Goal: Task Accomplishment & Management: Use online tool/utility

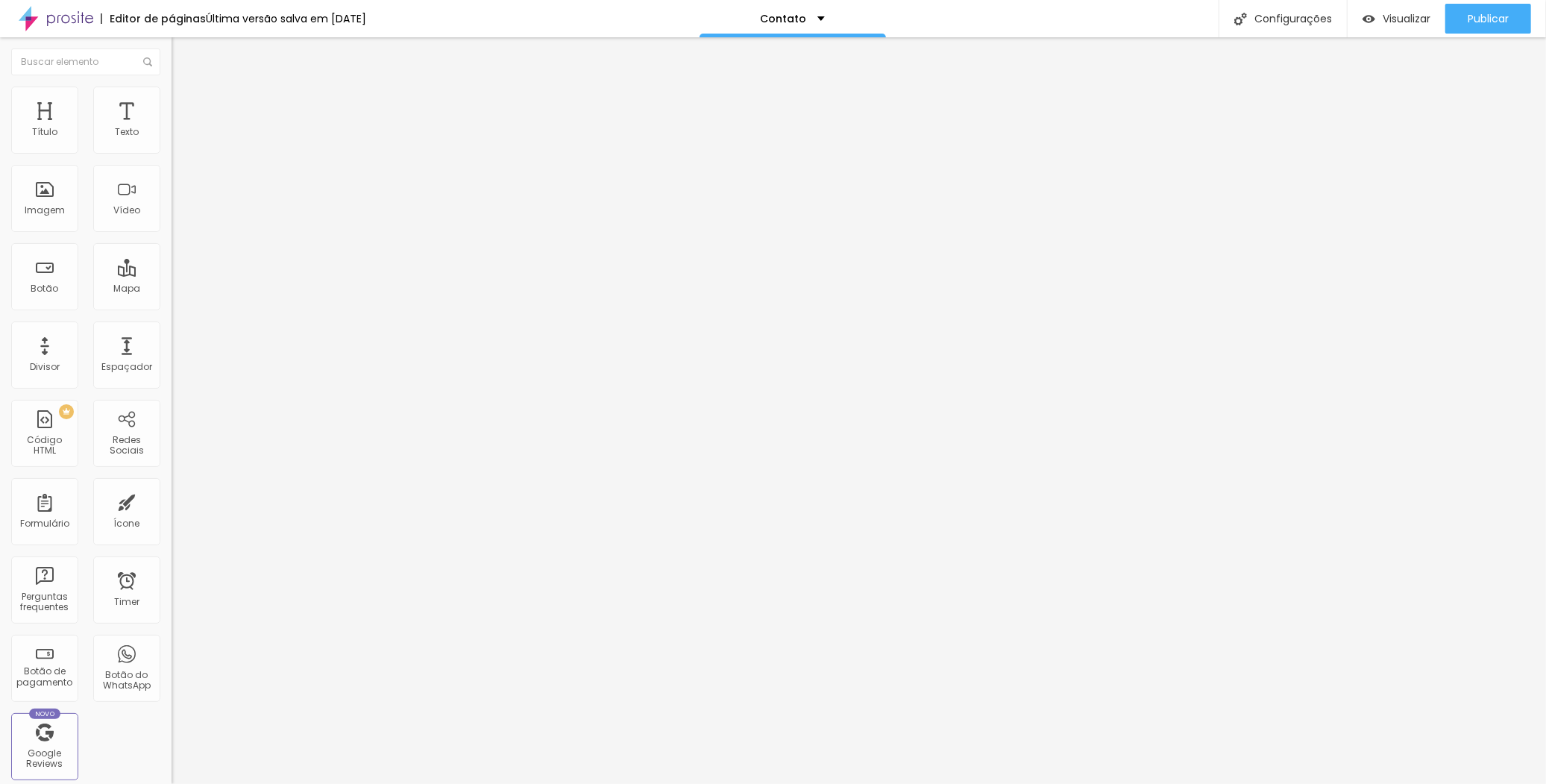
click at [172, 102] on li "Avançado" at bounding box center [257, 109] width 172 height 15
click at [172, 93] on li "Estilo" at bounding box center [257, 93] width 172 height 15
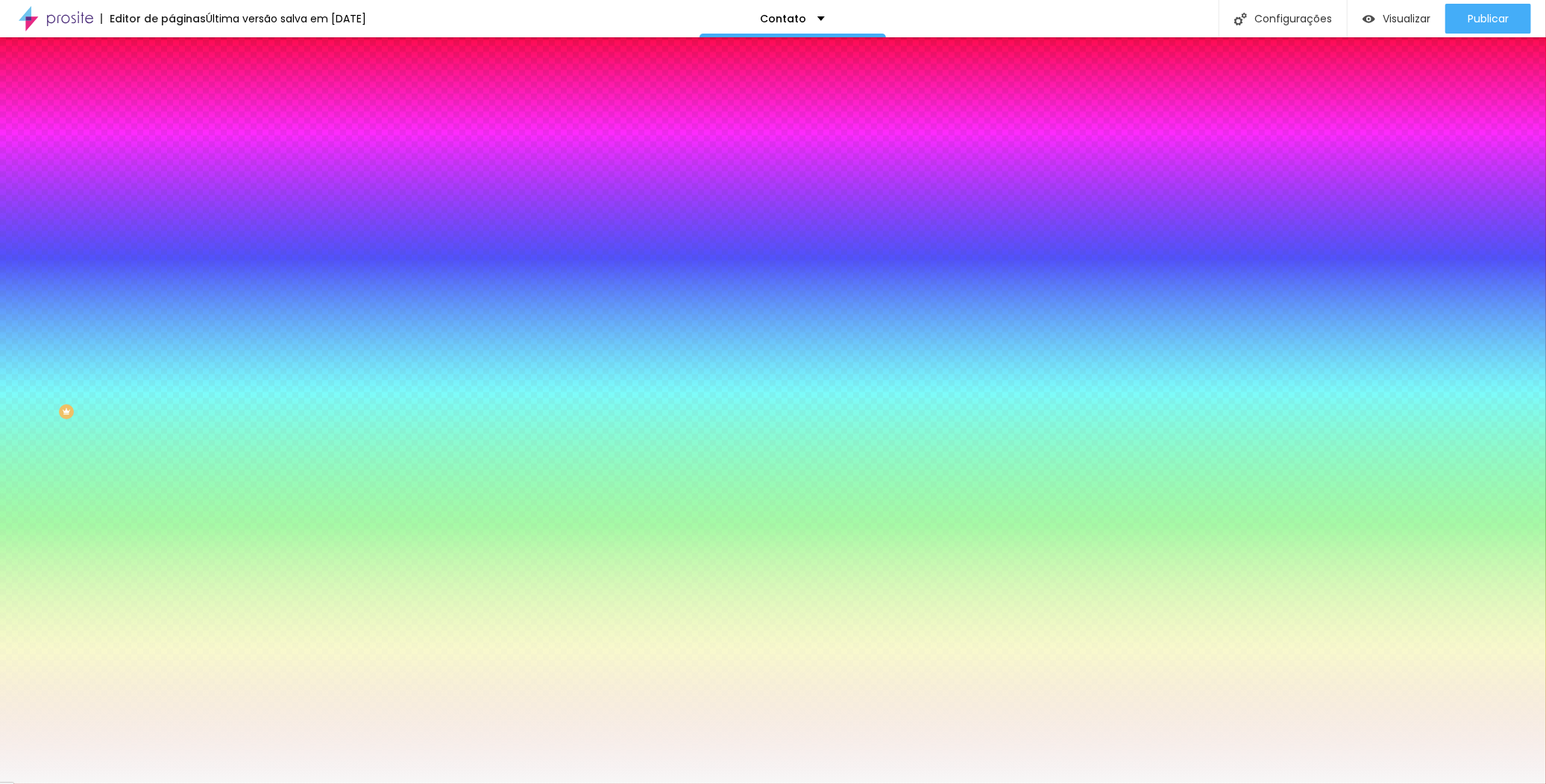
click at [185, 88] on span "Conteúdo" at bounding box center [208, 82] width 46 height 12
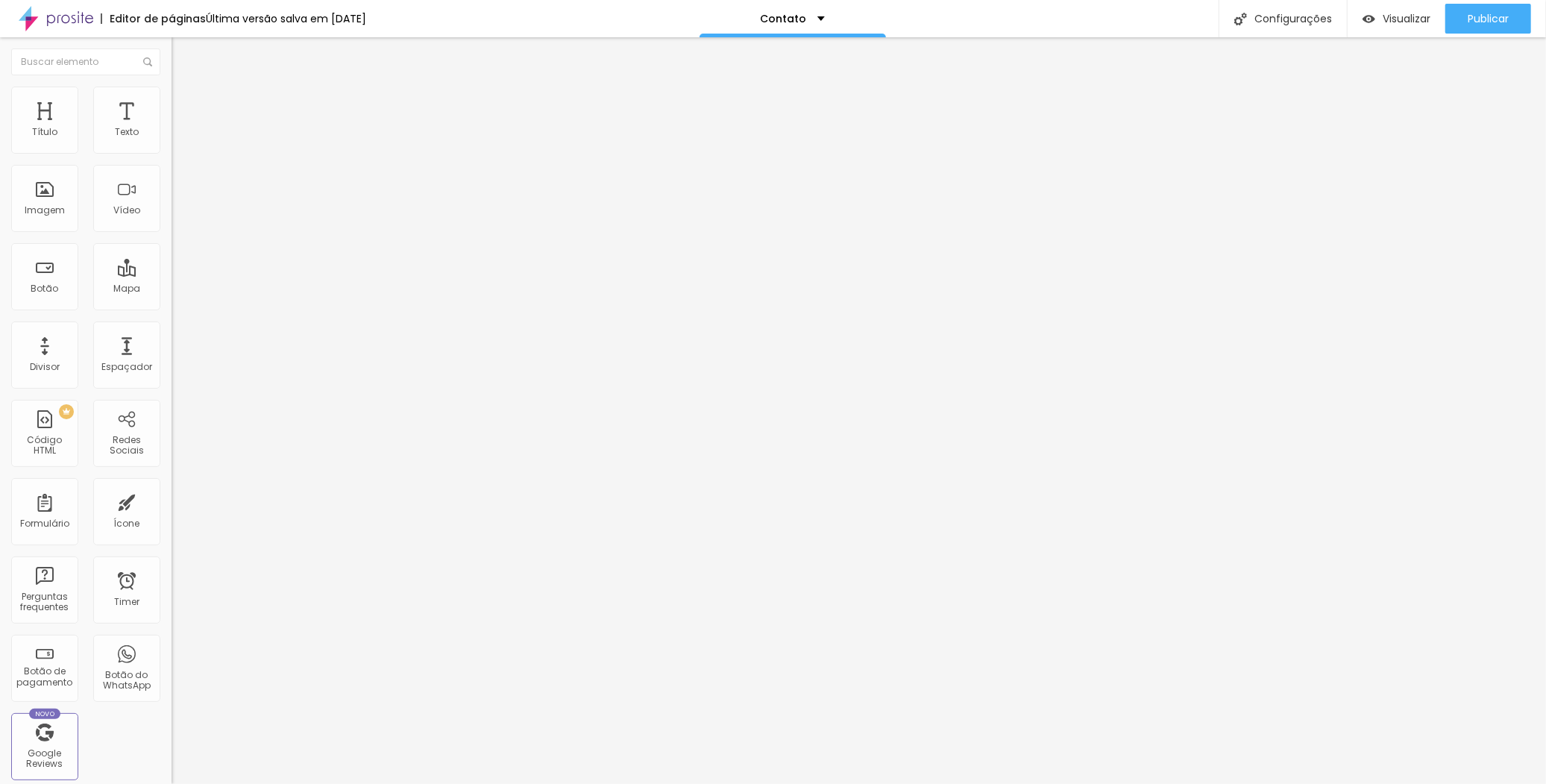
click at [185, 103] on span "Estilo" at bounding box center [196, 96] width 23 height 12
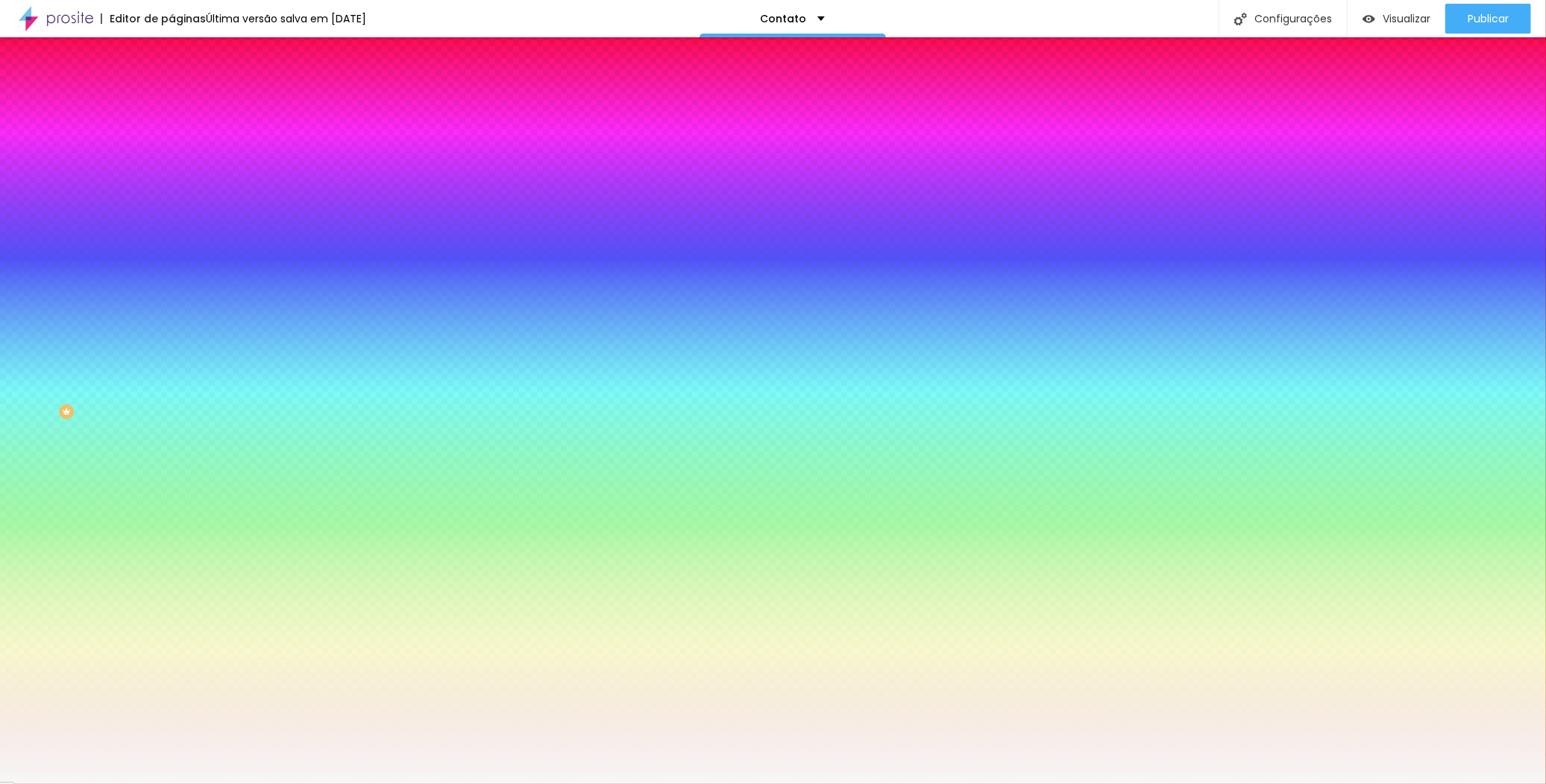
click at [172, 293] on div at bounding box center [257, 293] width 172 height 0
type input "#FFFFFF"
drag, startPoint x: 47, startPoint y: 389, endPoint x: 18, endPoint y: 330, distance: 65.7
click at [172, 309] on div "Cor de fundo Voltar ao padrão #FFFFFF" at bounding box center [257, 288] width 172 height 41
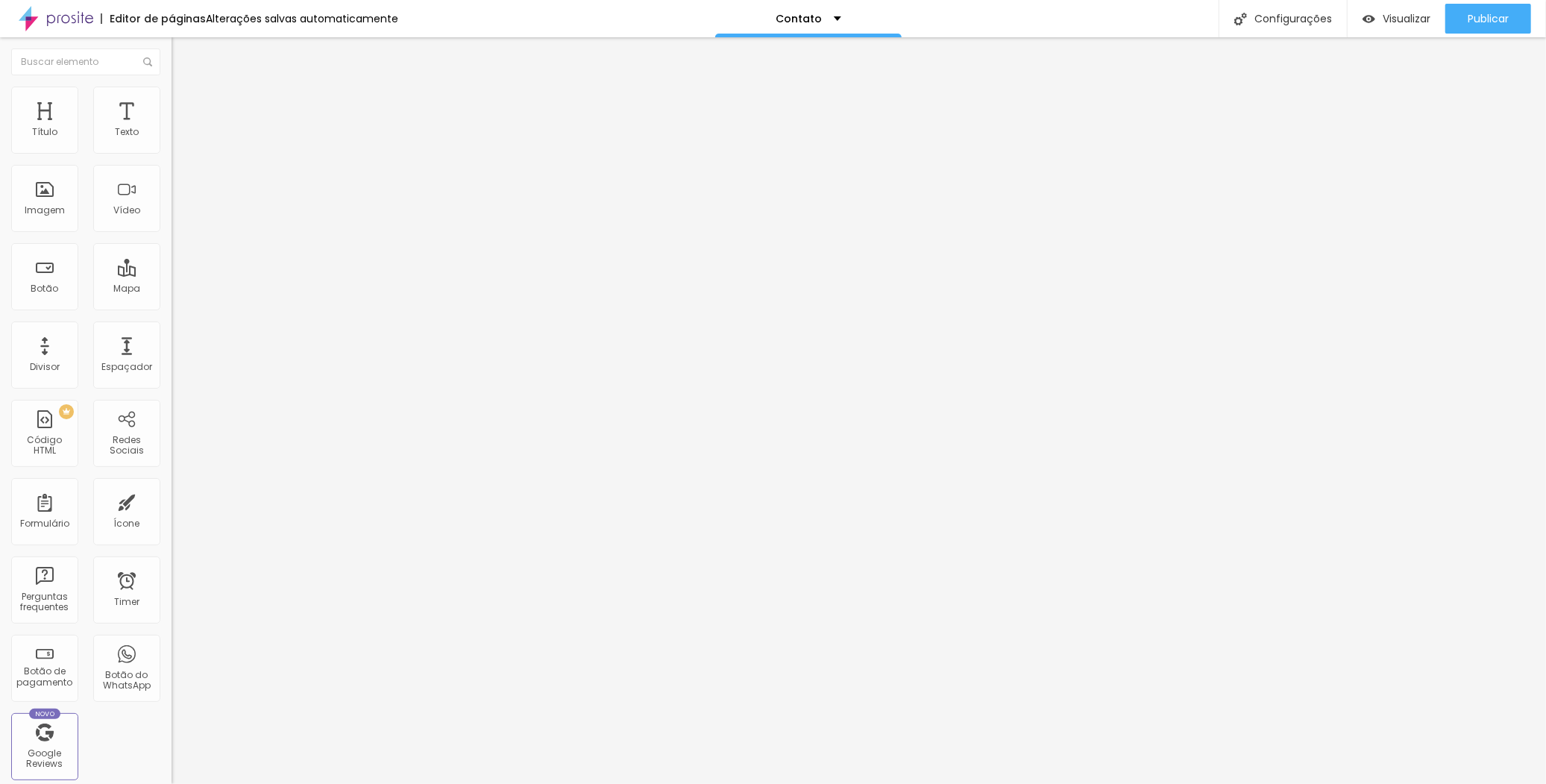
click at [185, 103] on span "Estilo" at bounding box center [196, 96] width 23 height 12
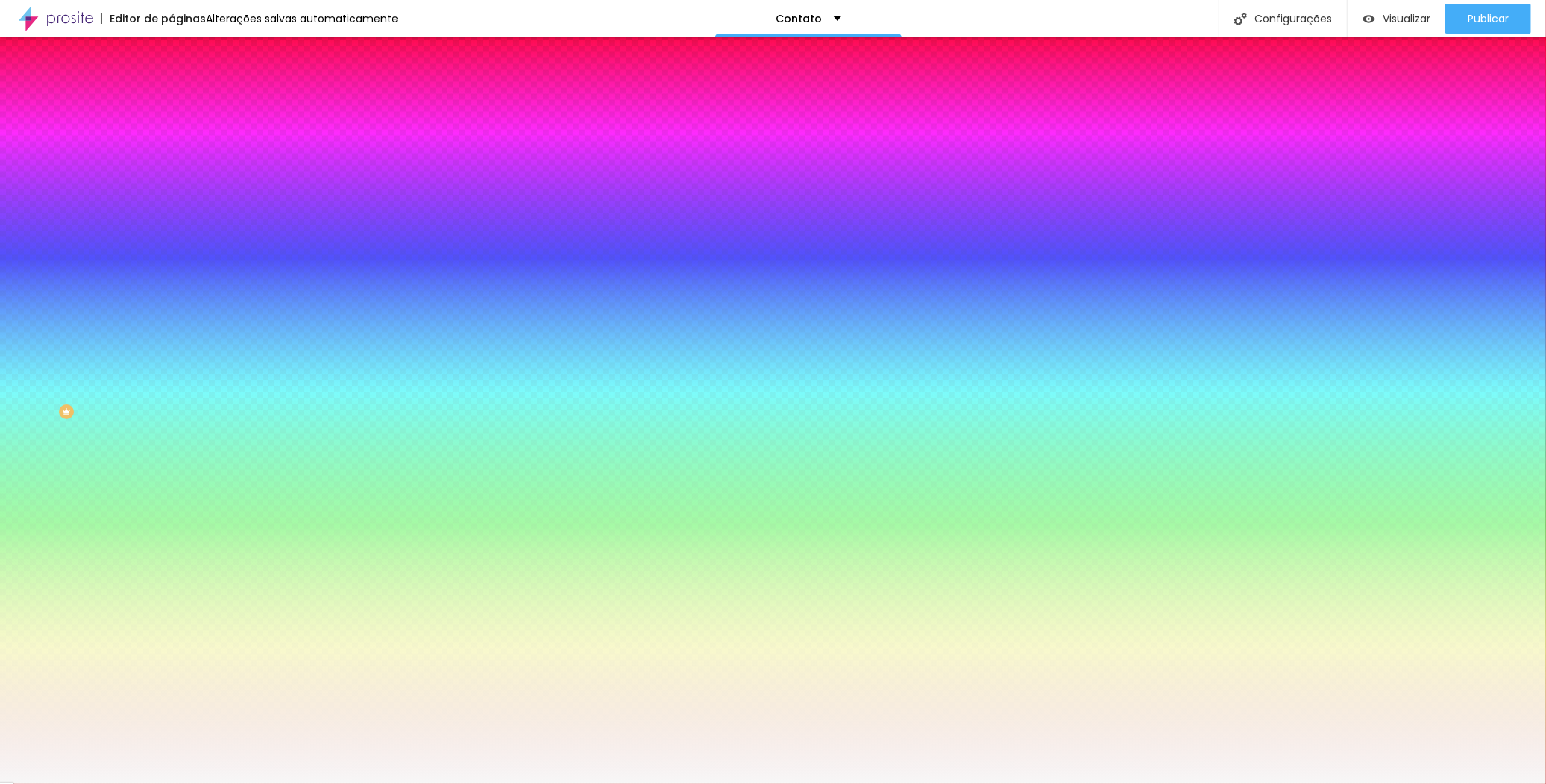
click at [172, 85] on img at bounding box center [178, 78] width 13 height 13
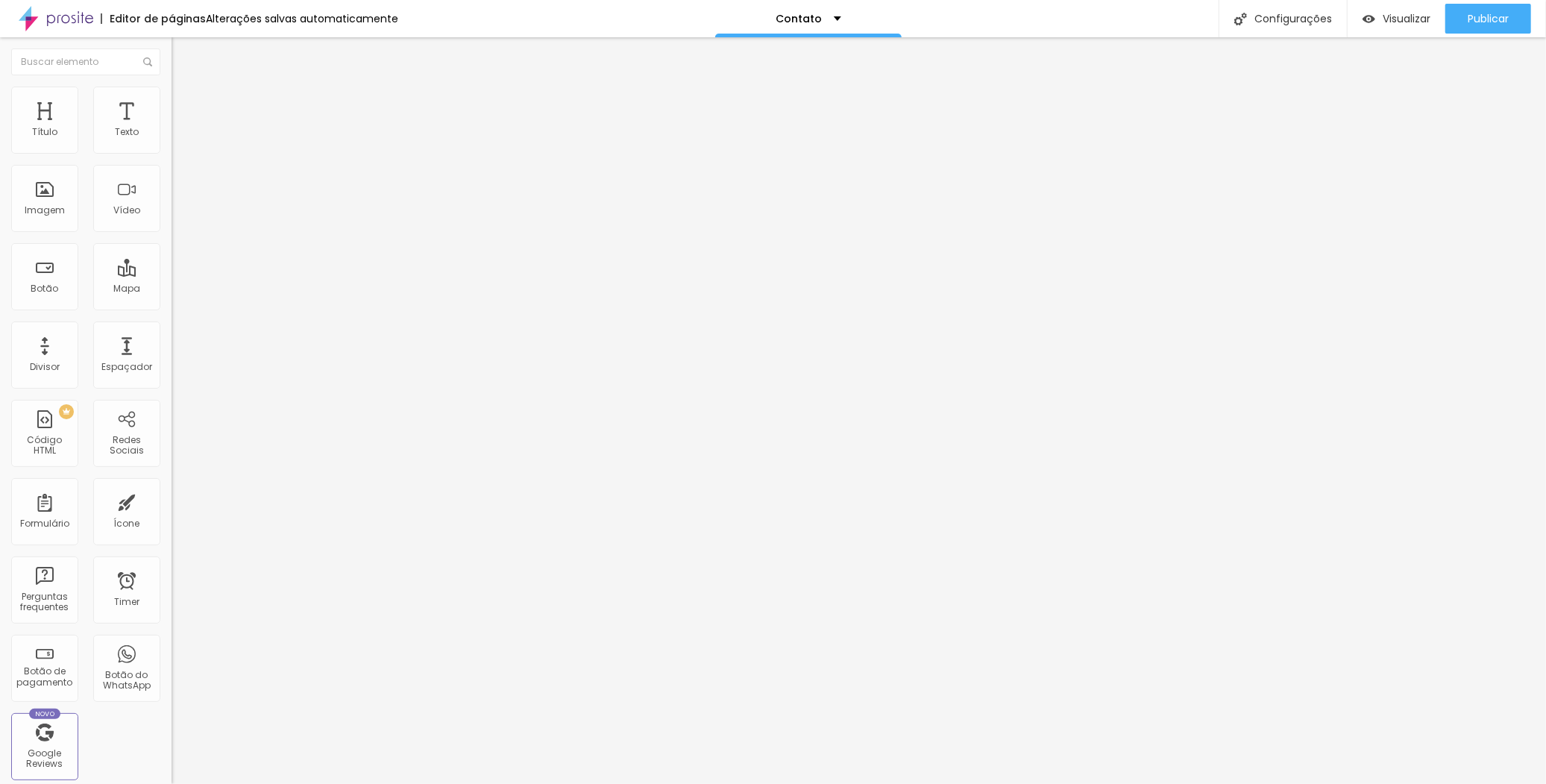
click at [183, 50] on img "button" at bounding box center [188, 54] width 12 height 12
click at [185, 100] on span "Estilo" at bounding box center [196, 96] width 23 height 12
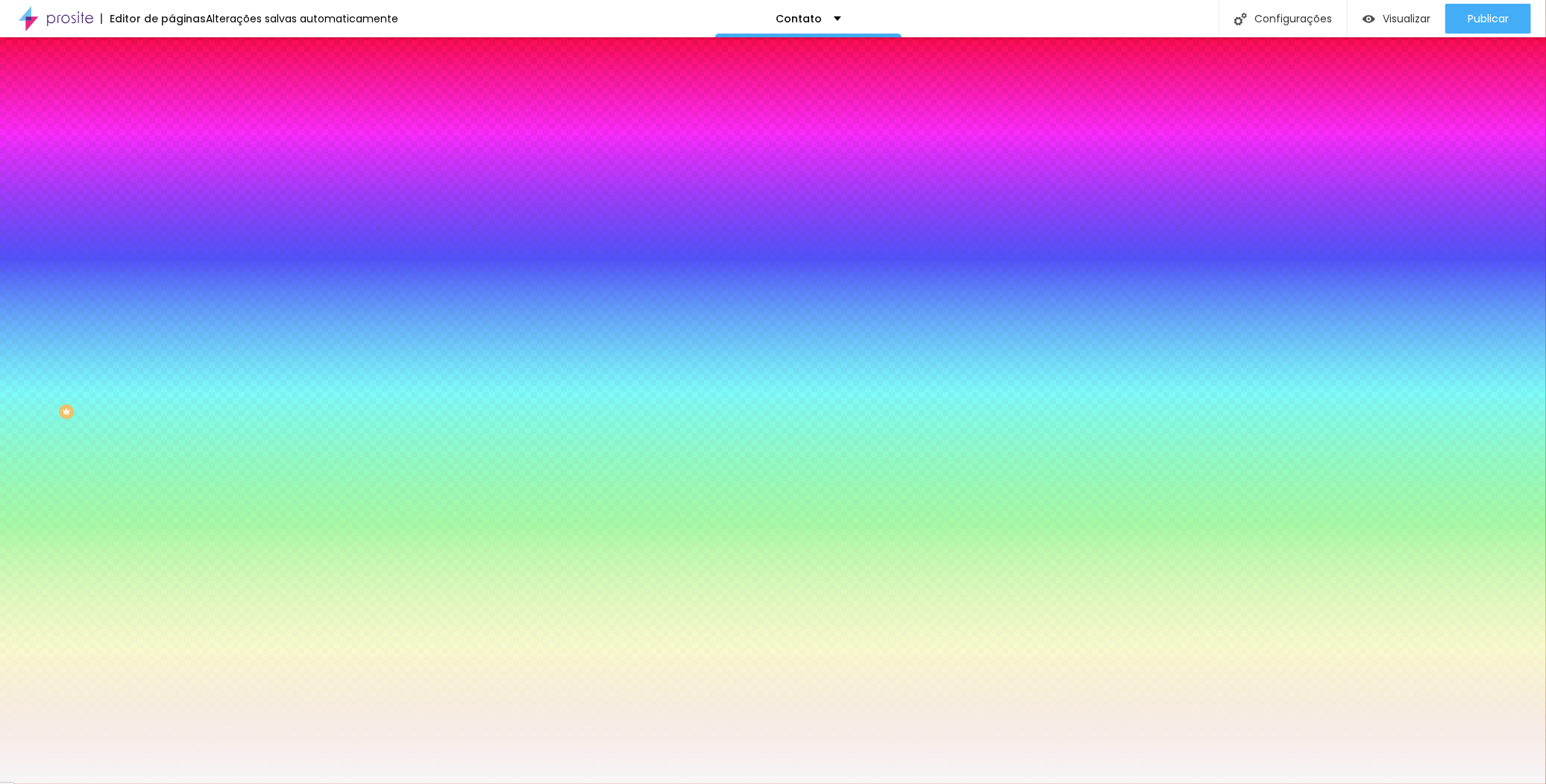
click at [172, 203] on div at bounding box center [257, 203] width 172 height 0
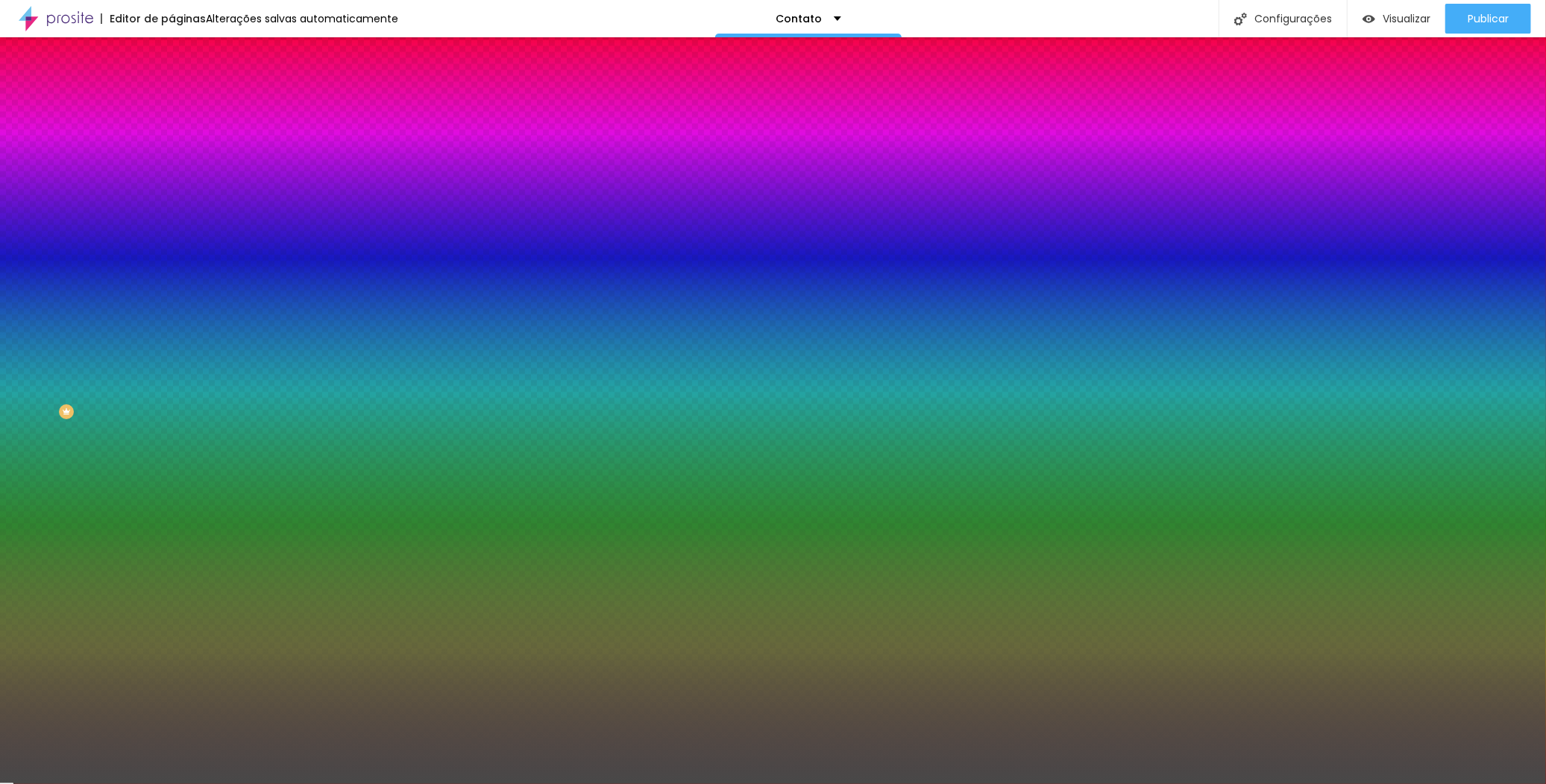
drag, startPoint x: 81, startPoint y: 336, endPoint x: 21, endPoint y: 370, distance: 69.0
click at [172, 218] on div at bounding box center [257, 218] width 172 height 0
click at [172, 203] on div at bounding box center [257, 203] width 172 height 0
type input "#484848"
drag, startPoint x: 29, startPoint y: 355, endPoint x: -17, endPoint y: 369, distance: 48.1
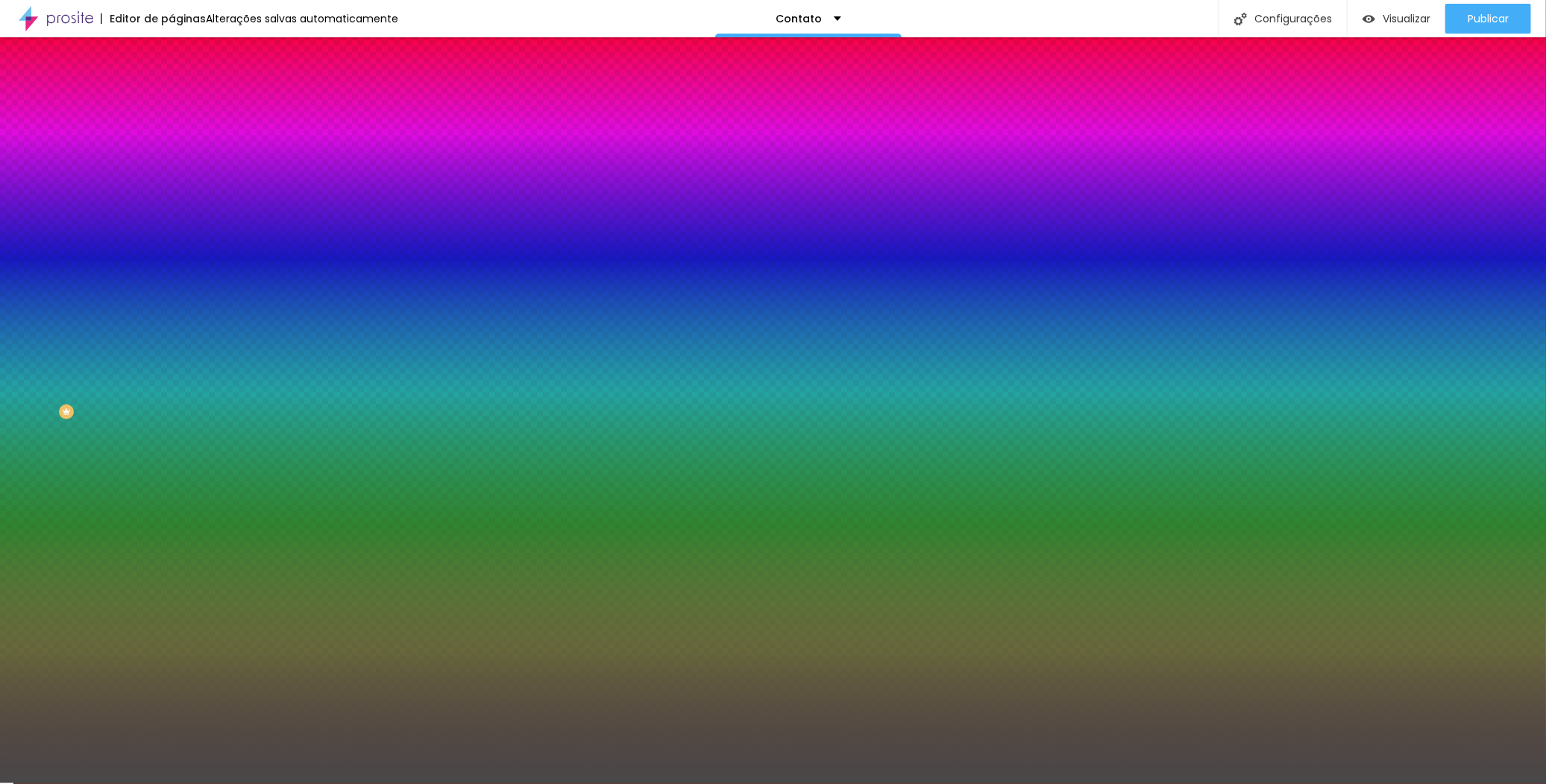
click at [0, 369] on html "Editor de páginas Alterações salvas automaticamente Contato Configurações Confi…" at bounding box center [773, 392] width 1546 height 784
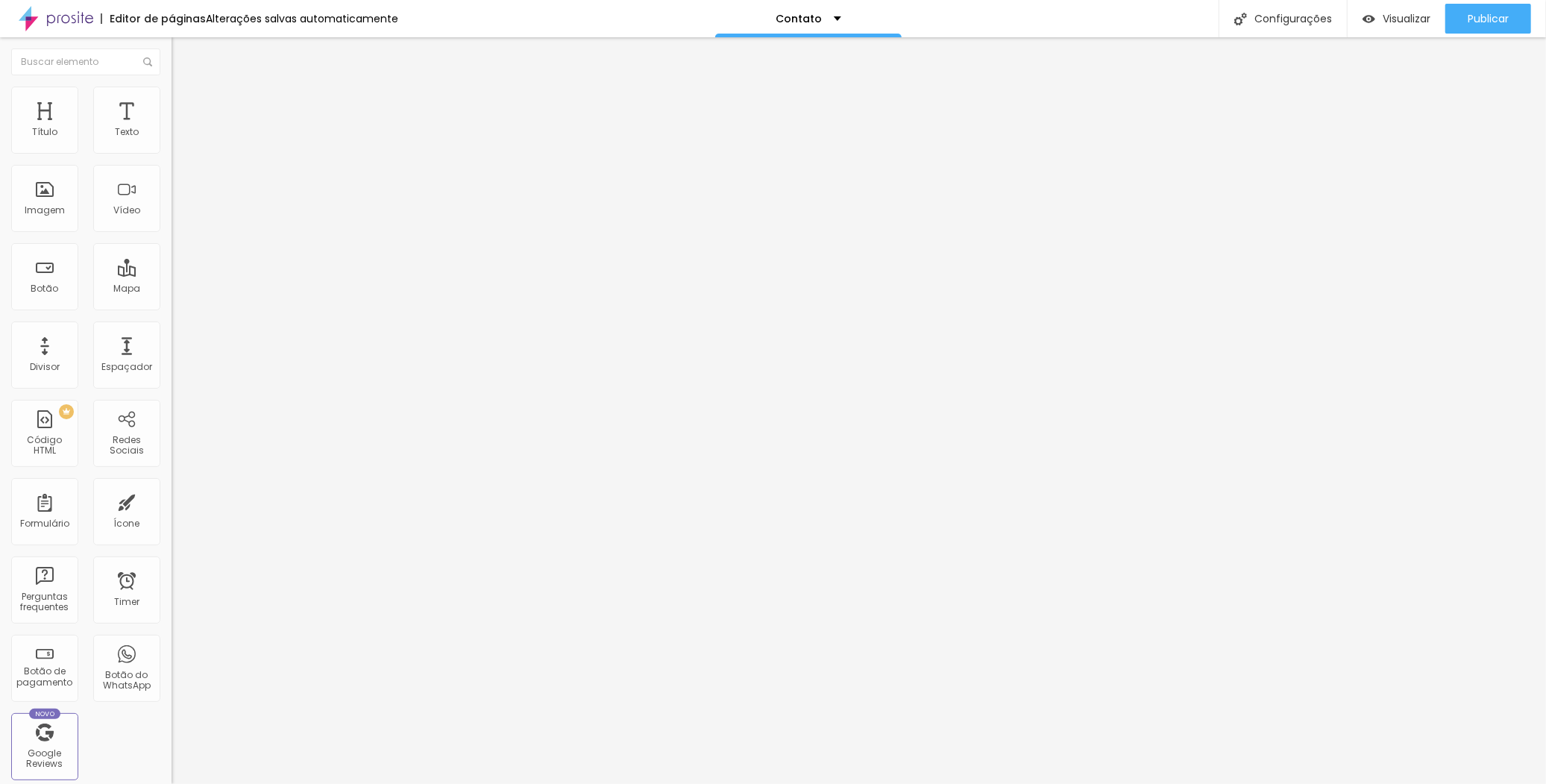
click at [172, 63] on button "Editar Texto" at bounding box center [257, 54] width 172 height 35
click at [39, 135] on div "Título" at bounding box center [45, 132] width 25 height 11
click at [115, 132] on div "Texto" at bounding box center [126, 132] width 24 height 11
click at [1474, 22] on span "Publicar" at bounding box center [1488, 18] width 41 height 12
click at [172, 98] on li "Estilo" at bounding box center [257, 93] width 172 height 15
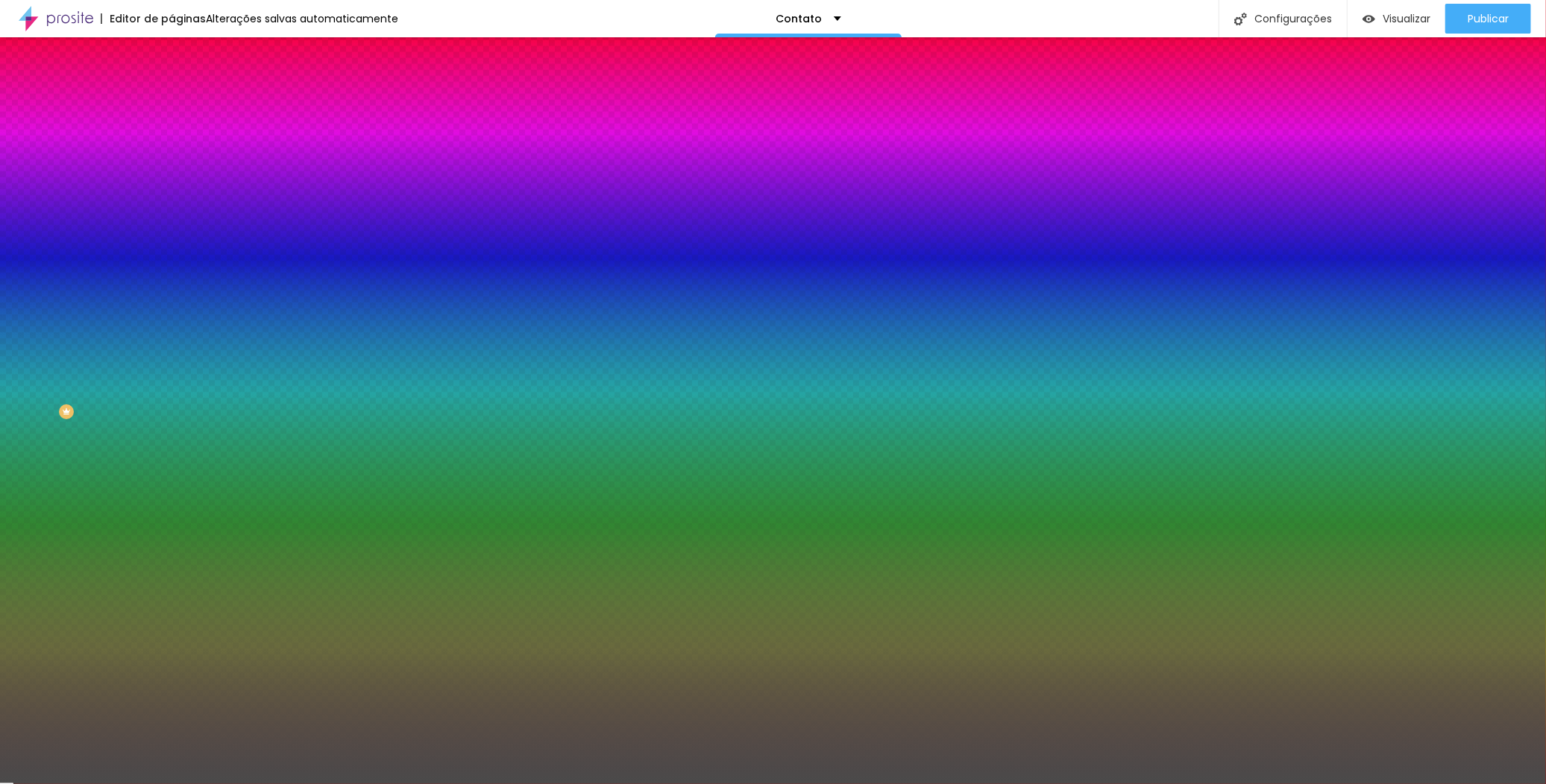
click at [172, 203] on div at bounding box center [257, 203] width 172 height 0
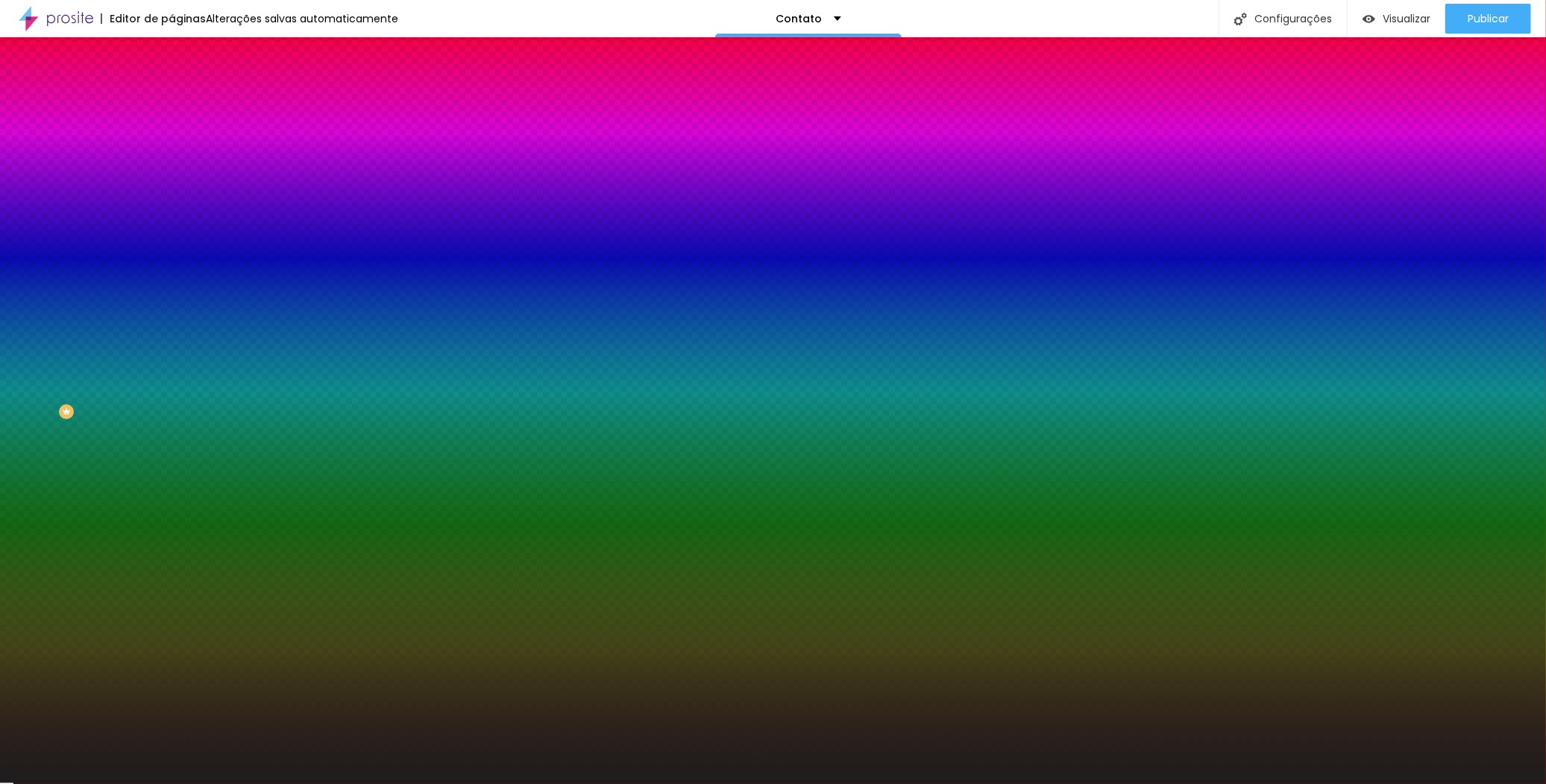
type input "#000000"
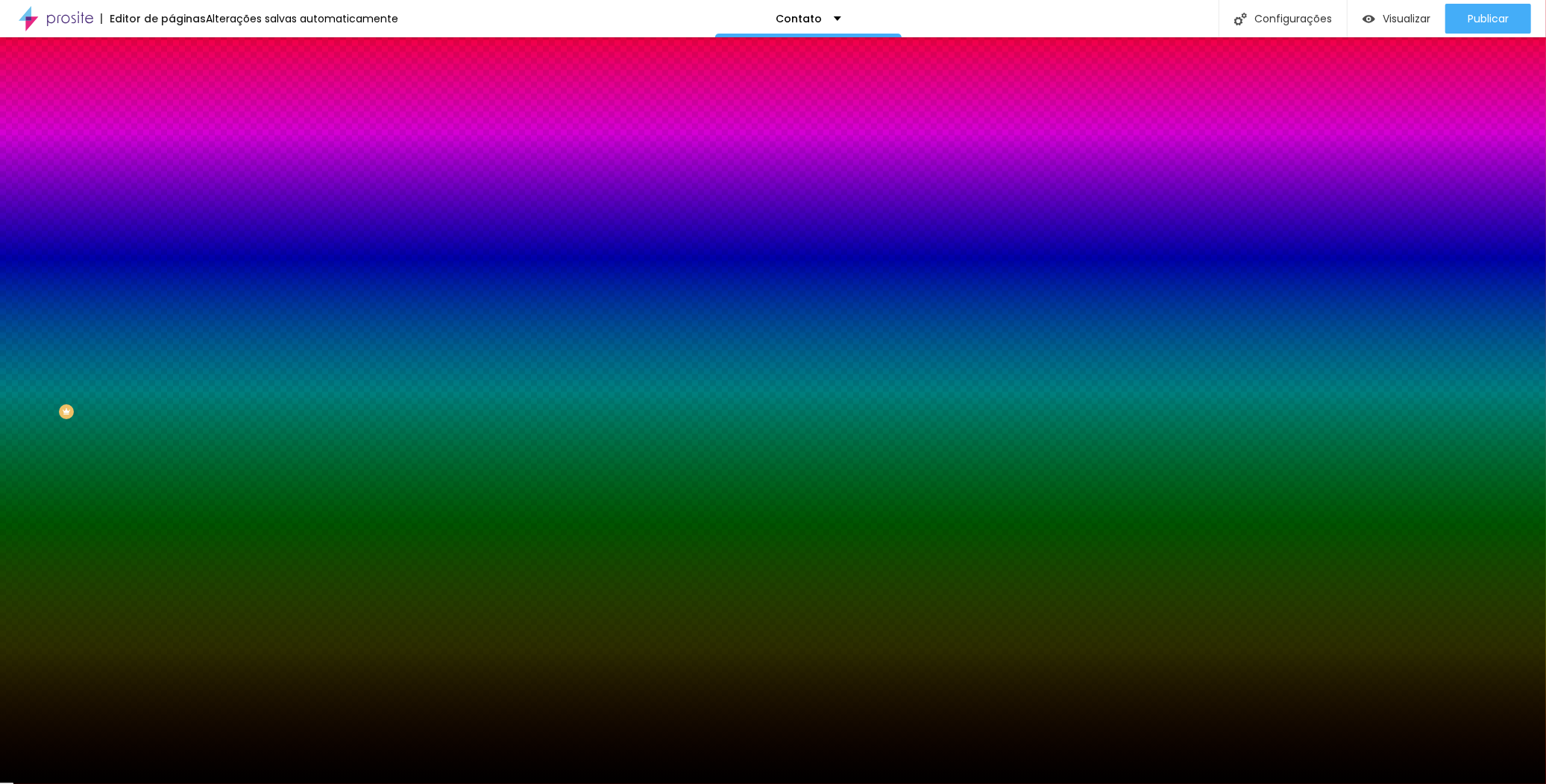
drag, startPoint x: 49, startPoint y: 357, endPoint x: -3, endPoint y: 434, distance: 92.9
click at [0, 434] on html "Editor de páginas Alterações salvas automaticamente Contato Configurações Confi…" at bounding box center [773, 392] width 1546 height 784
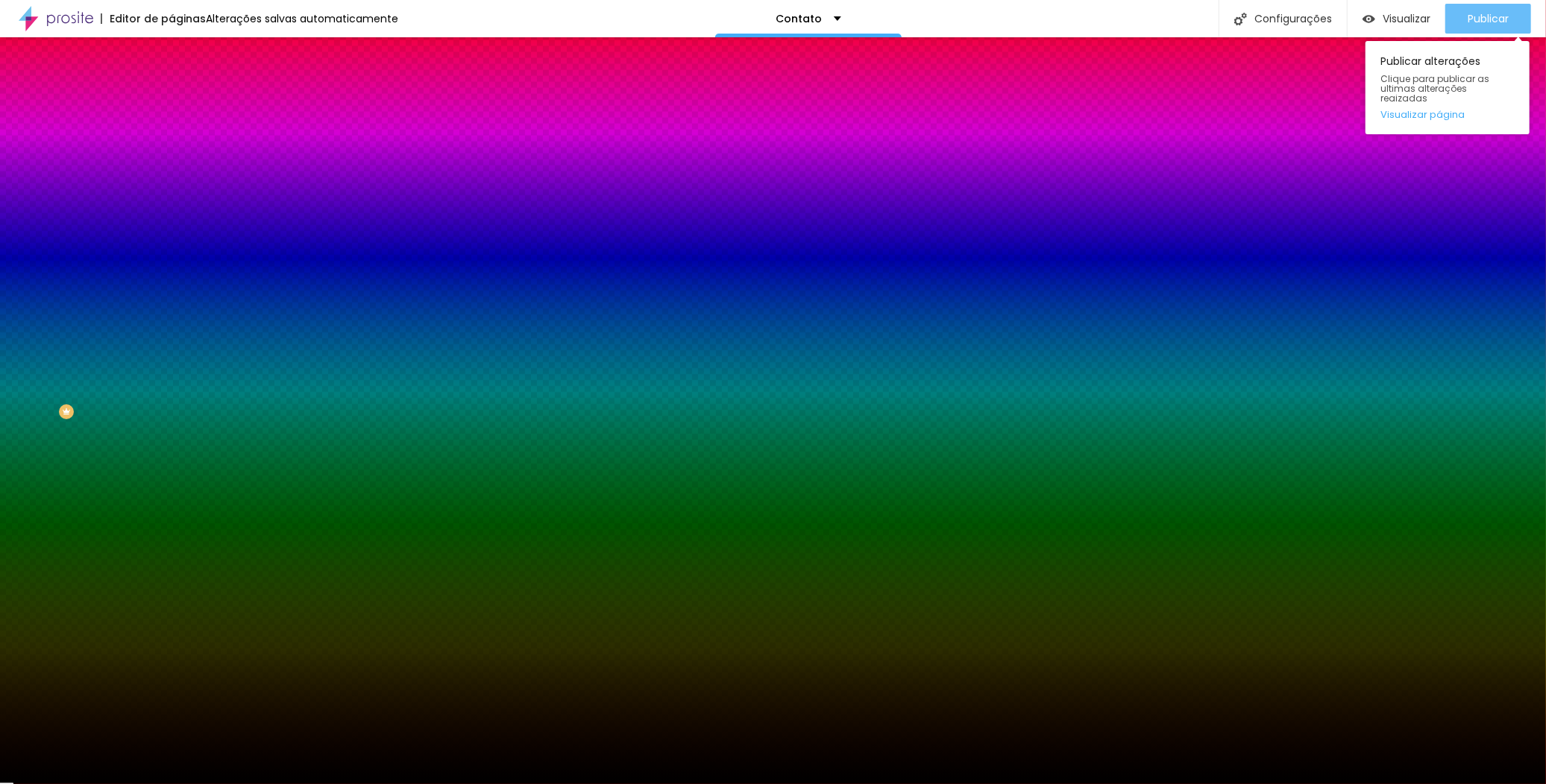
click at [1517, 17] on button "Publicar" at bounding box center [1487, 18] width 86 height 30
